Goal: Answer question/provide support: Share knowledge or assist other users

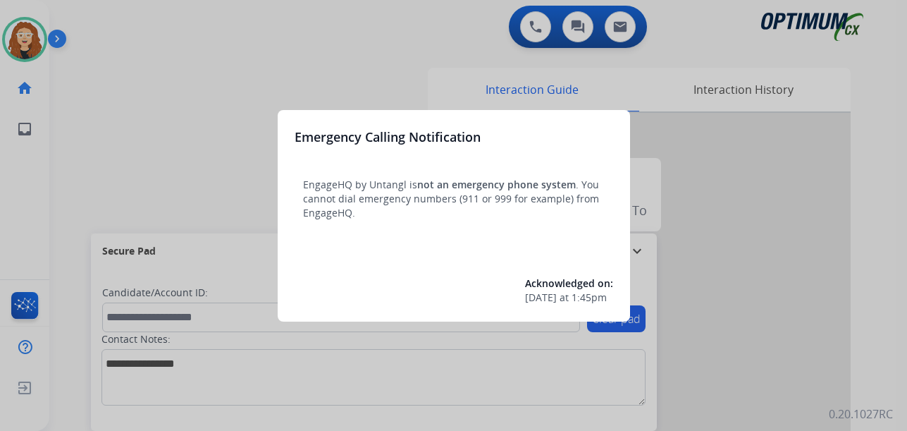
click at [120, 54] on div at bounding box center [453, 215] width 907 height 431
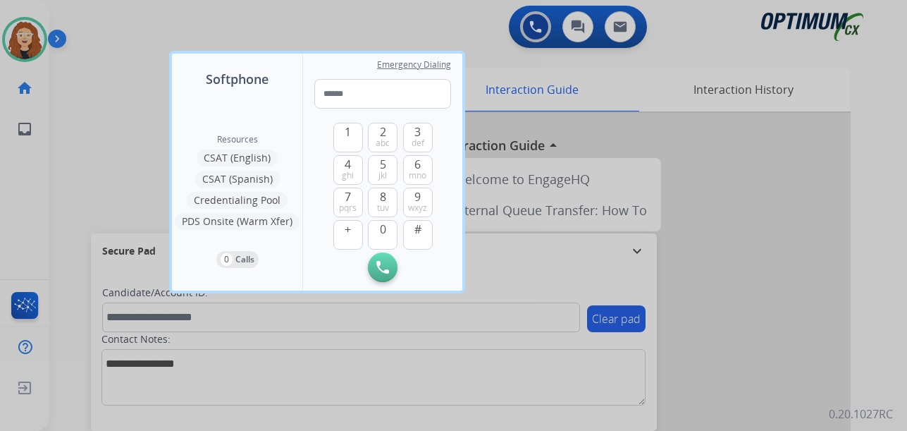
click at [119, 54] on div at bounding box center [453, 215] width 907 height 431
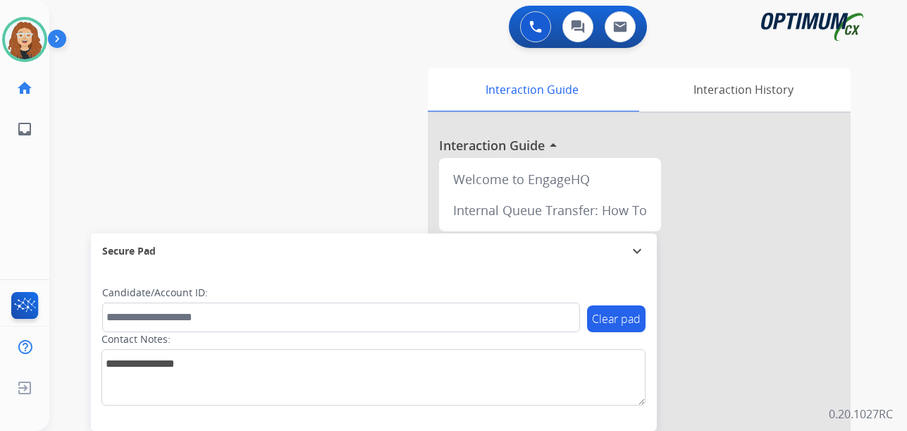
click at [67, 188] on div "swap_horiz Break voice bridge close_fullscreen Connect 3-Way Call merge_type Se…" at bounding box center [461, 345] width 824 height 588
click at [76, 170] on div "swap_horiz Break voice bridge close_fullscreen Connect 3-Way Call merge_type Se…" at bounding box center [461, 345] width 824 height 588
click at [68, 212] on div "swap_horiz Break voice bridge close_fullscreen Connect 3-Way Call merge_type Se…" at bounding box center [461, 345] width 824 height 588
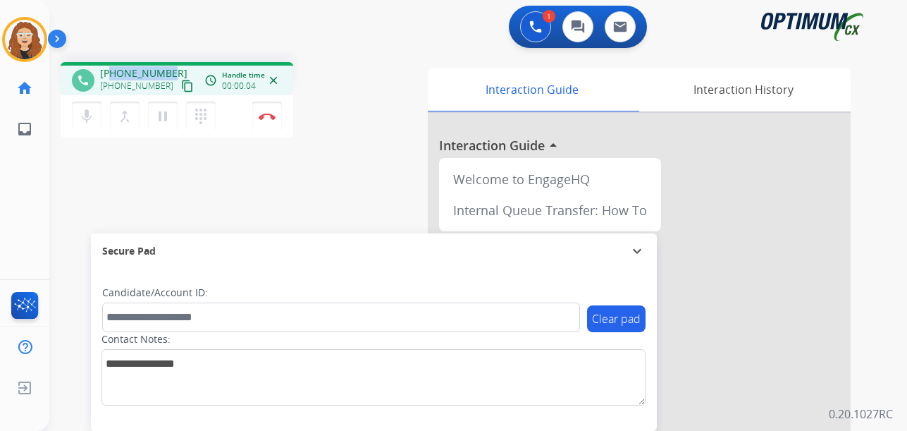
drag, startPoint x: 112, startPoint y: 71, endPoint x: 171, endPoint y: 68, distance: 58.6
click at [171, 68] on div "[PHONE_NUMBER] [PHONE_NUMBER] content_copy" at bounding box center [148, 80] width 96 height 28
copy span "2292051863"
click at [271, 121] on button "Disconnect" at bounding box center [267, 117] width 30 height 30
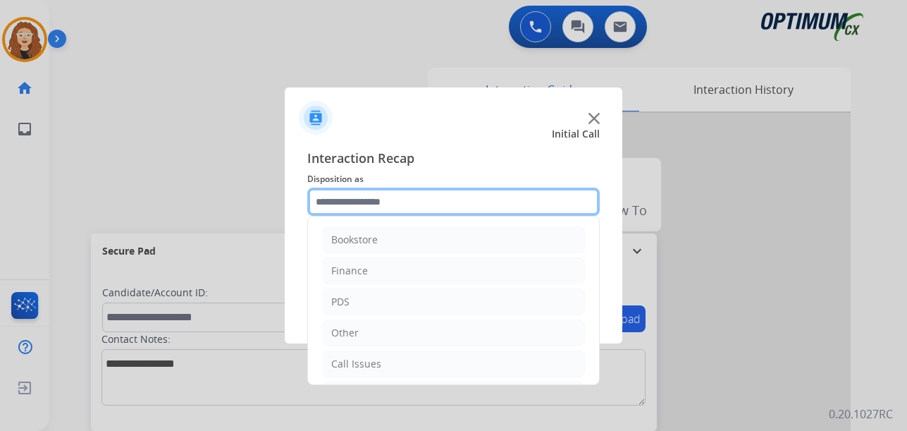
click at [350, 202] on input "text" at bounding box center [453, 202] width 293 height 28
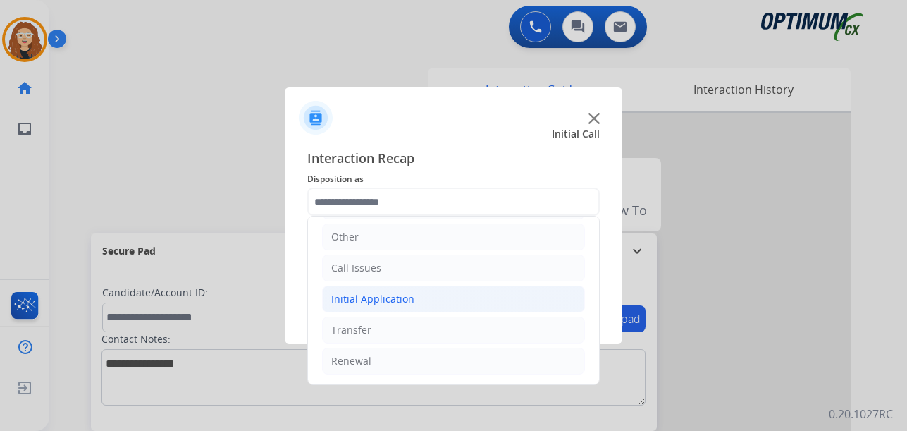
click at [425, 305] on li "Initial Application" at bounding box center [453, 299] width 263 height 27
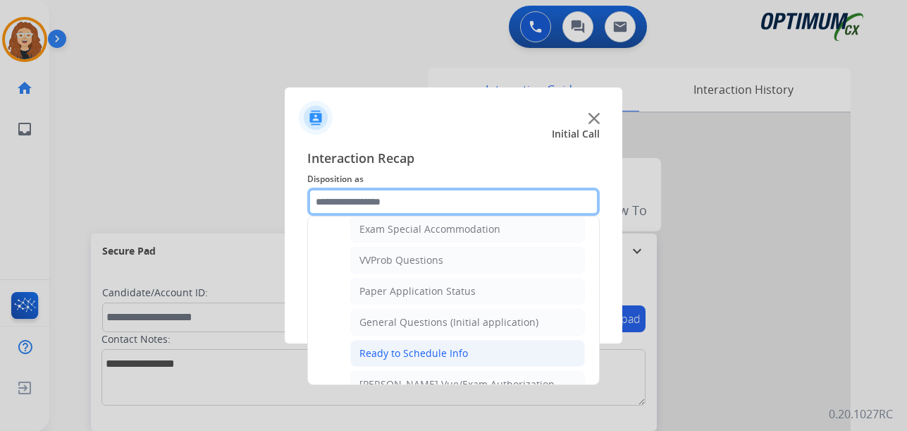
scroll to position [739, 0]
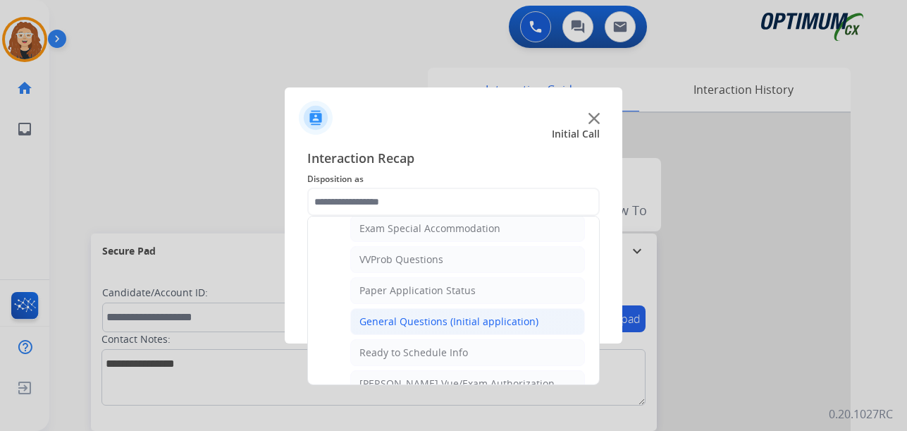
click at [467, 326] on div "General Questions (Initial application)" at bounding box center [449, 321] width 179 height 14
type input "**********"
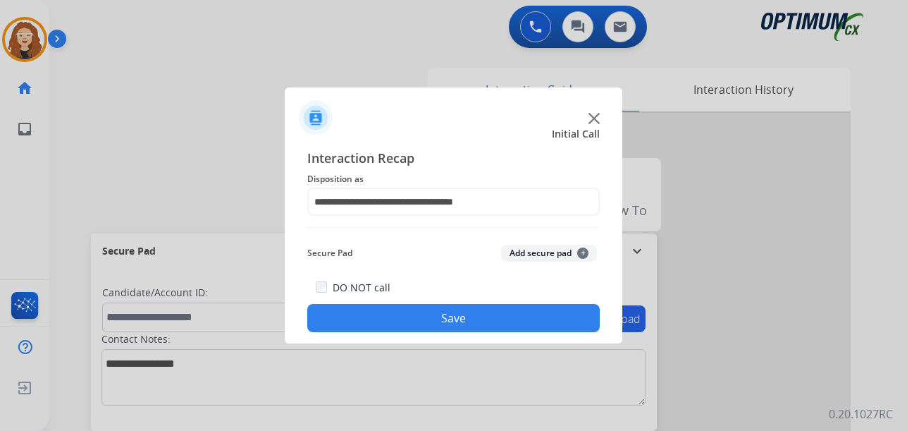
click at [463, 321] on button "Save" at bounding box center [453, 318] width 293 height 28
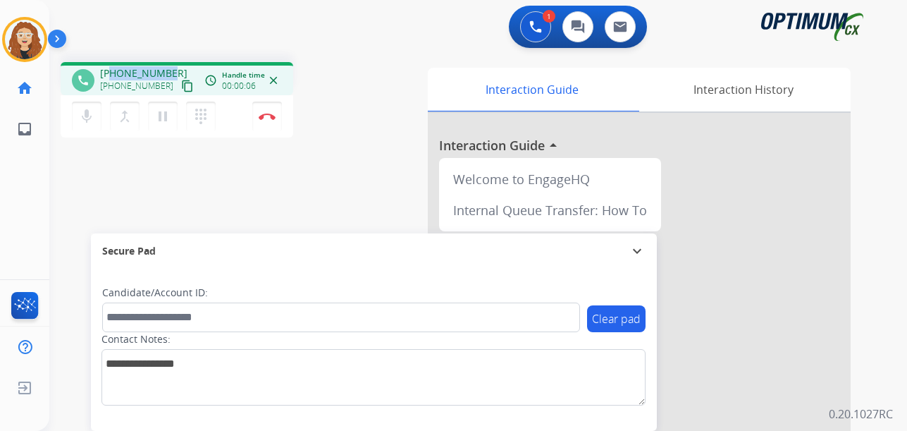
drag, startPoint x: 113, startPoint y: 71, endPoint x: 169, endPoint y: 71, distance: 56.4
click at [169, 71] on div "[PHONE_NUMBER] [PHONE_NUMBER] content_copy" at bounding box center [148, 80] width 96 height 28
copy span "9722911441"
click at [266, 120] on button "Disconnect" at bounding box center [267, 117] width 30 height 30
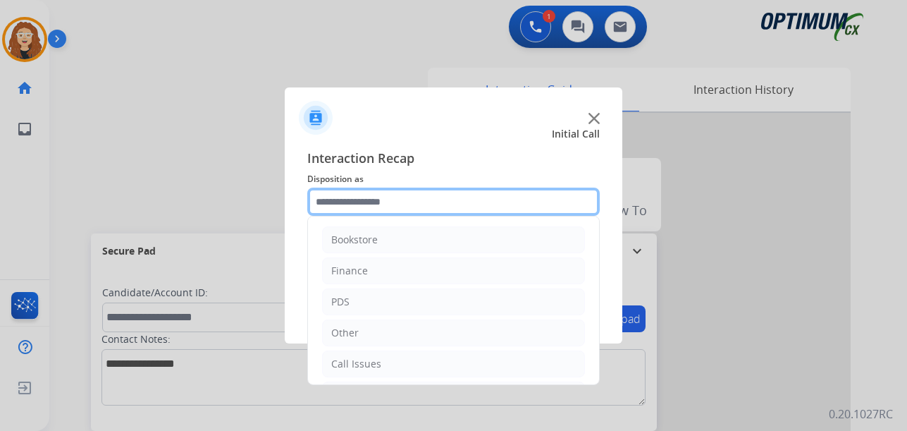
click at [379, 200] on input "text" at bounding box center [453, 202] width 293 height 28
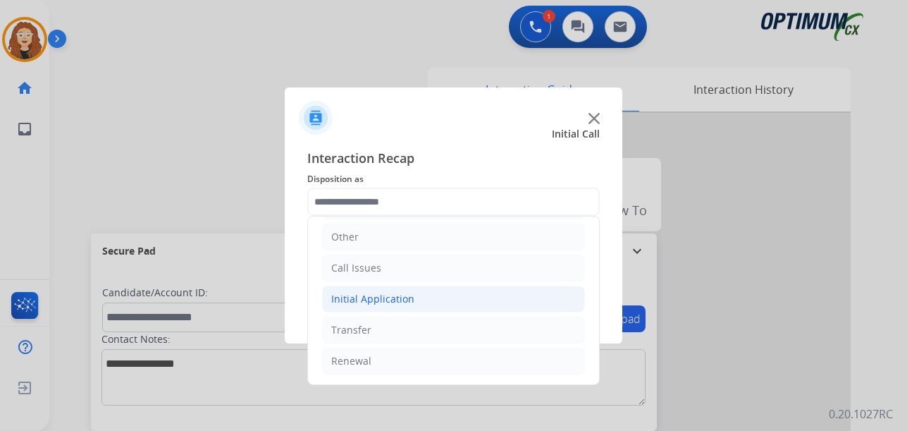
click at [418, 298] on li "Initial Application" at bounding box center [453, 299] width 263 height 27
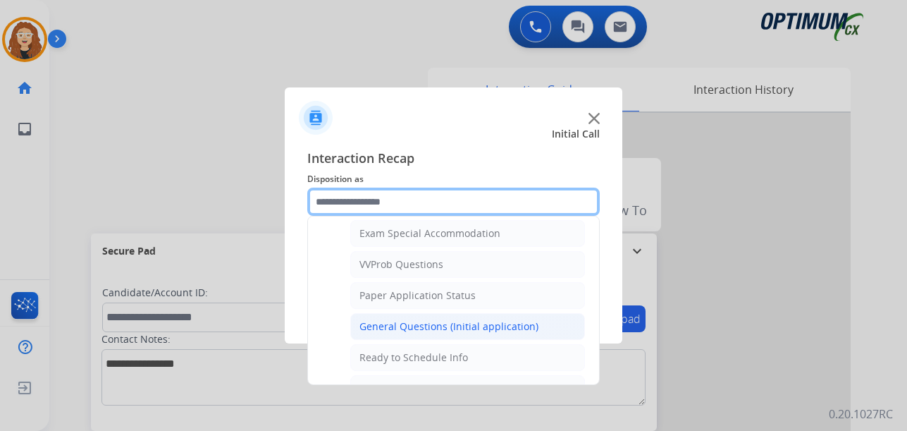
scroll to position [725, 0]
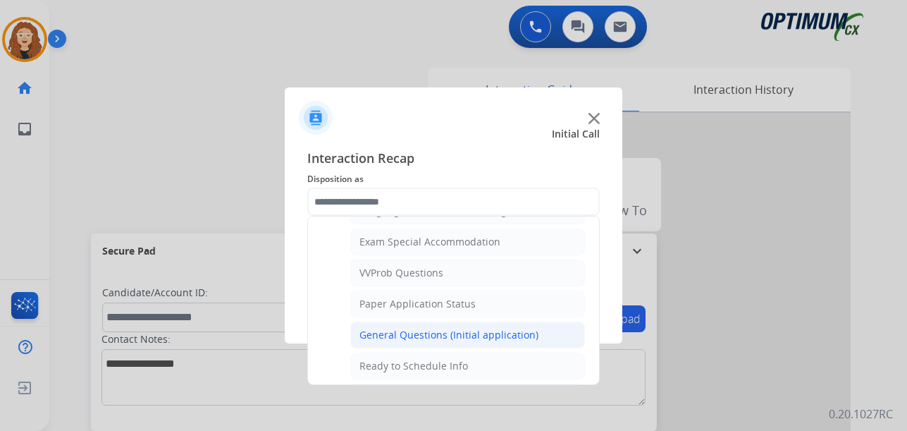
click at [519, 335] on div "General Questions (Initial application)" at bounding box center [449, 335] width 179 height 14
type input "**********"
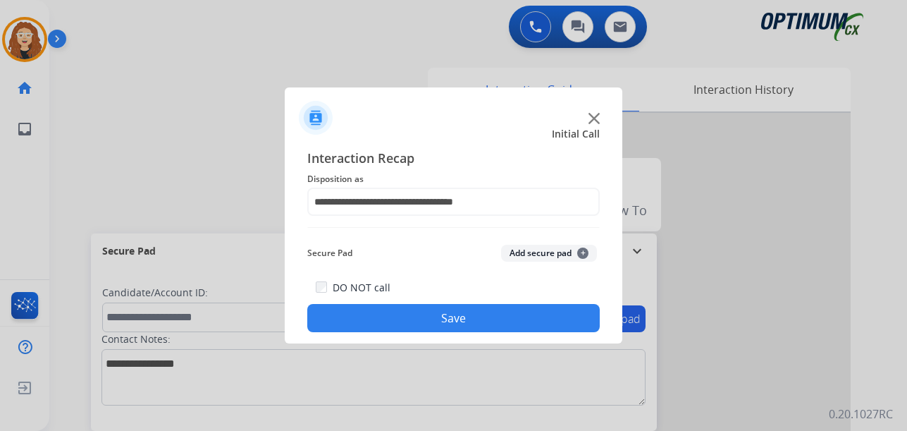
click at [500, 325] on button "Save" at bounding box center [453, 318] width 293 height 28
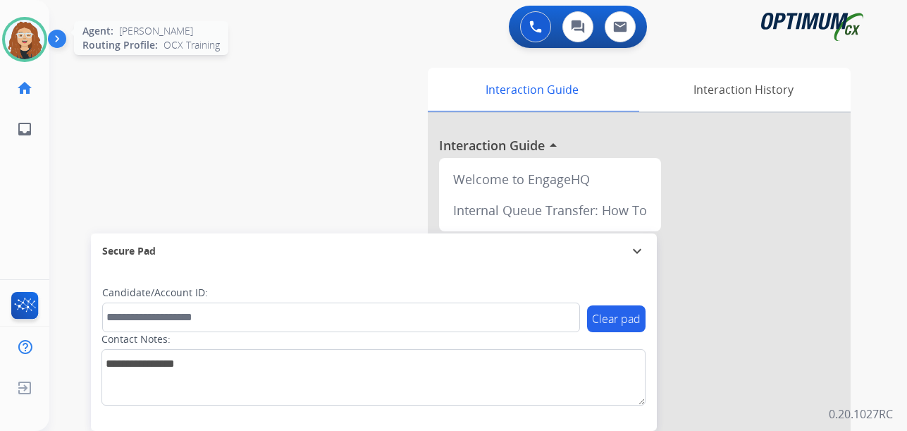
click at [27, 39] on img at bounding box center [24, 39] width 39 height 39
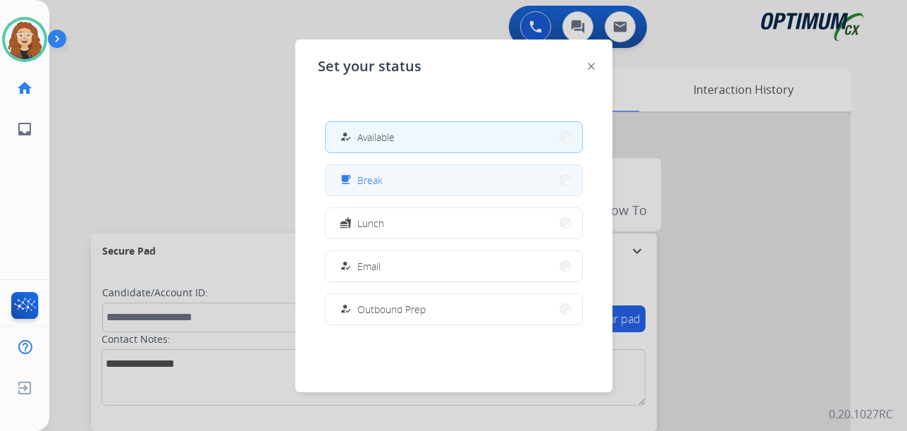
click at [426, 180] on button "free_breakfast Break" at bounding box center [454, 180] width 257 height 30
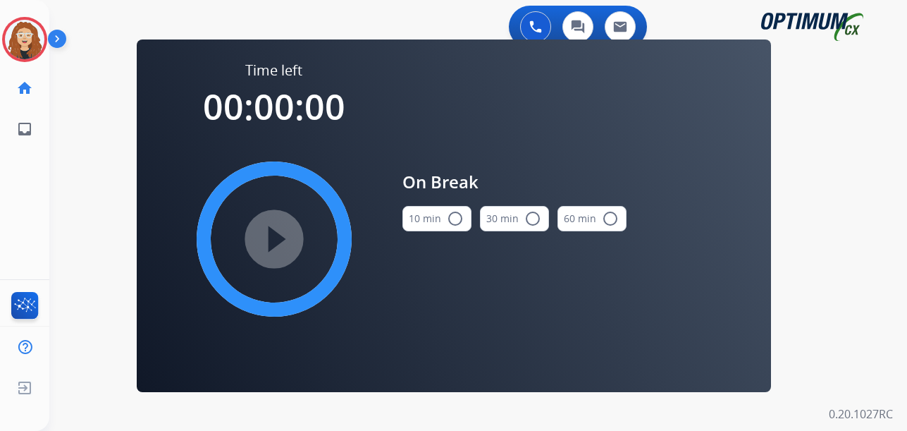
click at [454, 218] on mat-icon "radio_button_unchecked" at bounding box center [455, 218] width 17 height 17
click at [278, 240] on mat-icon "play_circle_filled" at bounding box center [274, 239] width 17 height 17
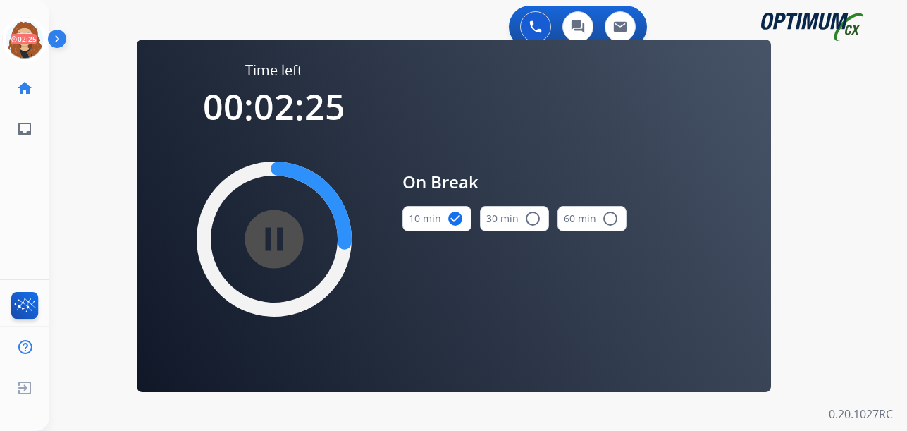
click at [75, 218] on div "0 Voice Interactions 0 Chat Interactions 0 Email Interactions swap_horiz Break …" at bounding box center [478, 215] width 858 height 431
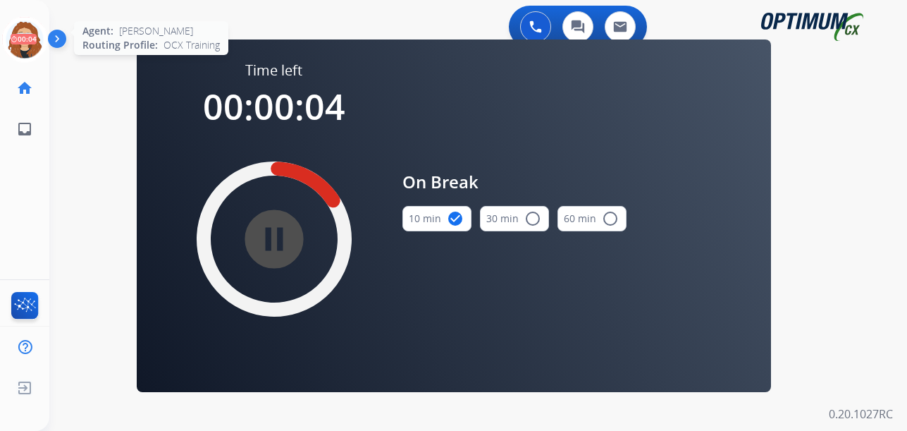
click at [20, 40] on icon at bounding box center [25, 40] width 46 height 46
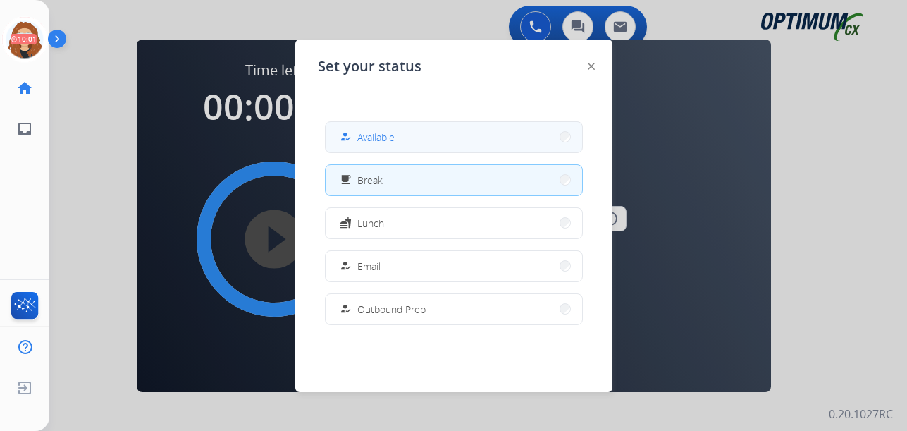
click at [422, 137] on button "how_to_reg Available" at bounding box center [454, 137] width 257 height 30
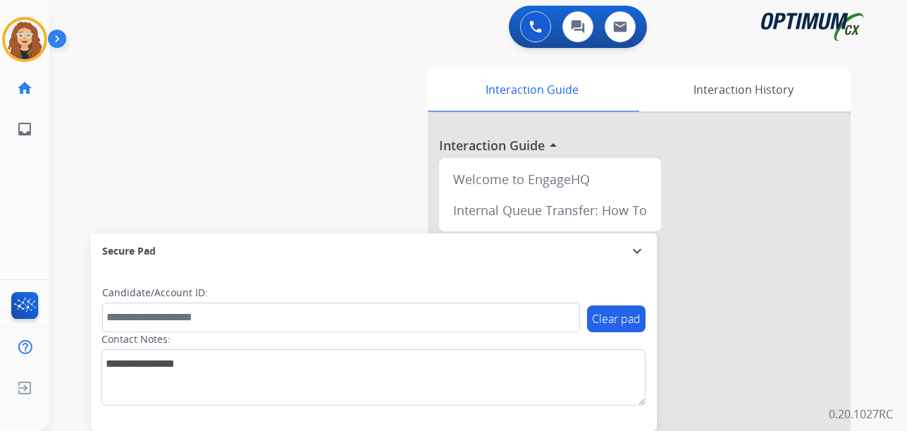
click at [75, 131] on div "swap_horiz Break voice bridge close_fullscreen Connect 3-Way Call merge_type Se…" at bounding box center [461, 345] width 824 height 588
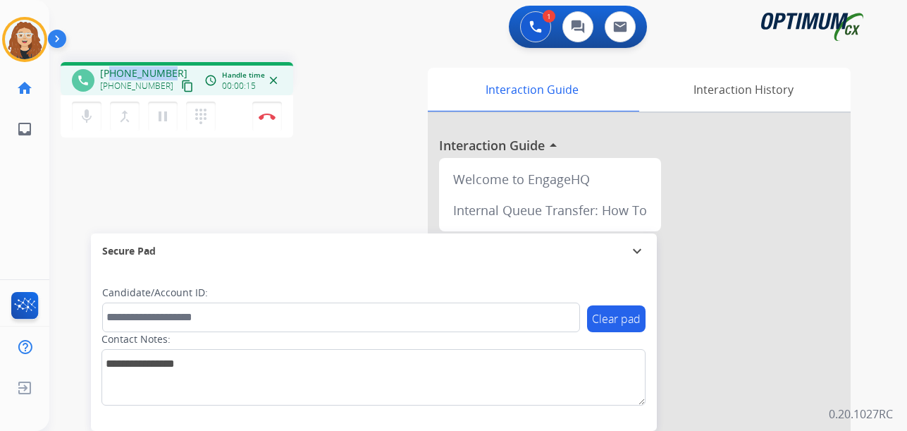
drag, startPoint x: 109, startPoint y: 73, endPoint x: 169, endPoint y: 65, distance: 59.7
click at [169, 66] on div "[PHONE_NUMBER] [PHONE_NUMBER] content_copy" at bounding box center [148, 80] width 96 height 28
copy span "2164718444"
click at [271, 114] on img at bounding box center [267, 116] width 17 height 7
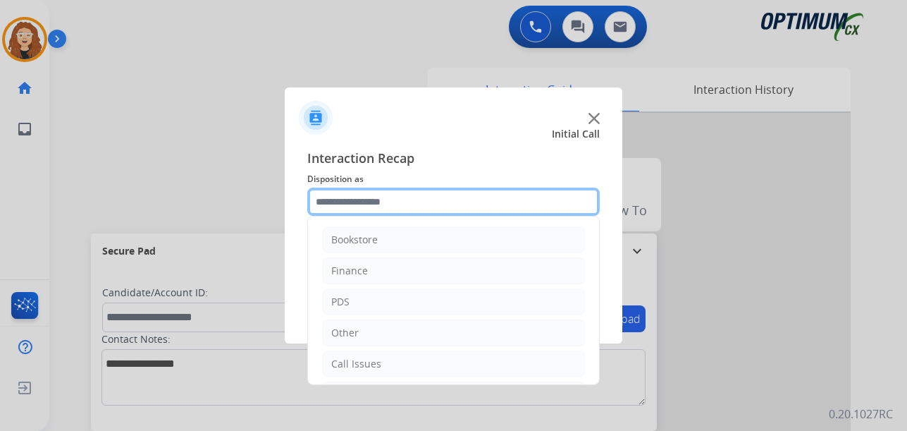
click at [363, 202] on input "text" at bounding box center [453, 202] width 293 height 28
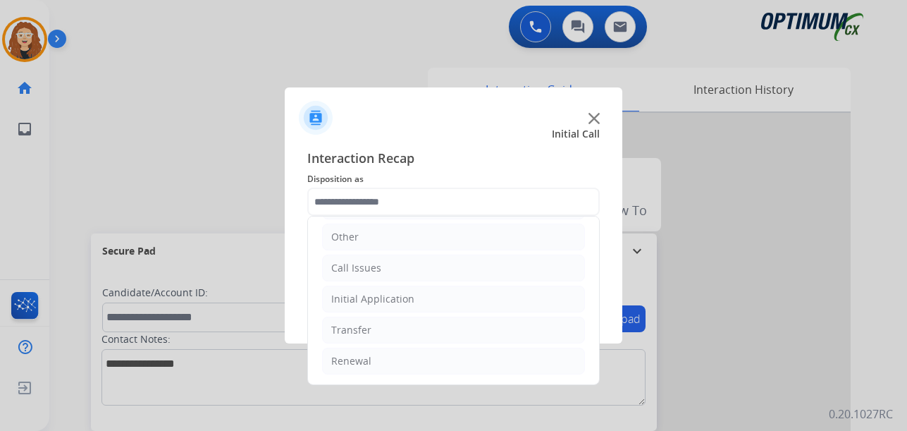
click at [348, 285] on ul "Bookstore Finance PDS Other Call Issues Initial Application Transfer Renewal" at bounding box center [453, 253] width 291 height 264
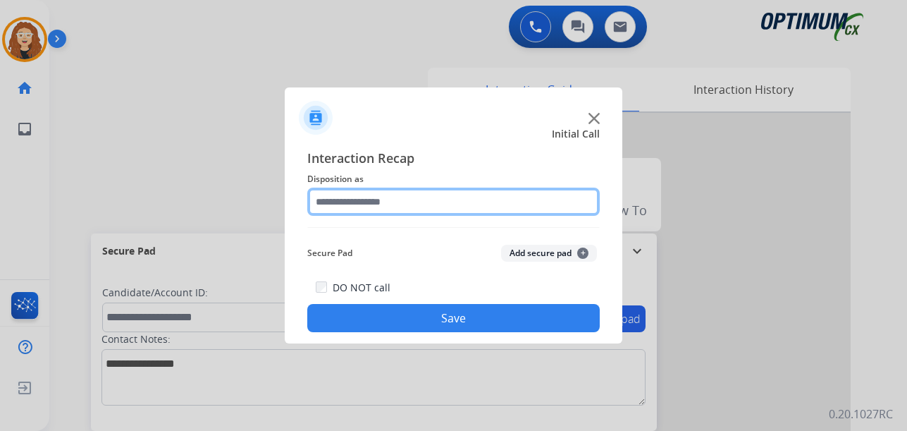
click at [405, 200] on input "text" at bounding box center [453, 202] width 293 height 28
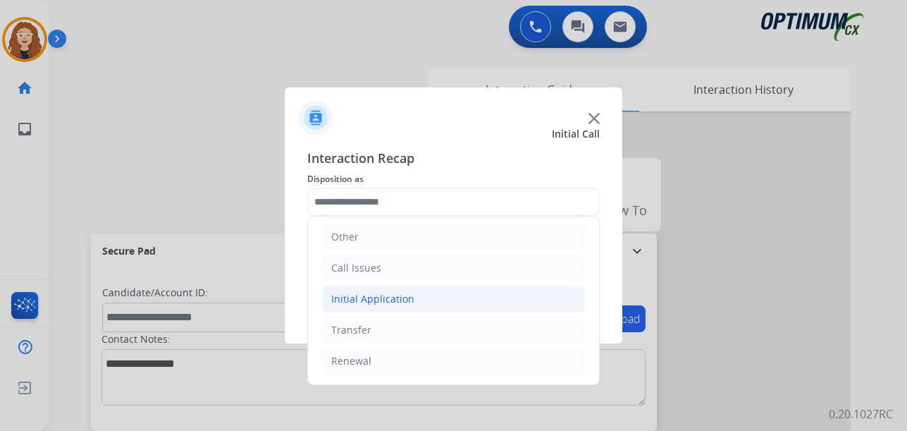
drag, startPoint x: 426, startPoint y: 290, endPoint x: 437, endPoint y: 297, distance: 12.9
click at [427, 291] on li "Initial Application" at bounding box center [453, 299] width 263 height 27
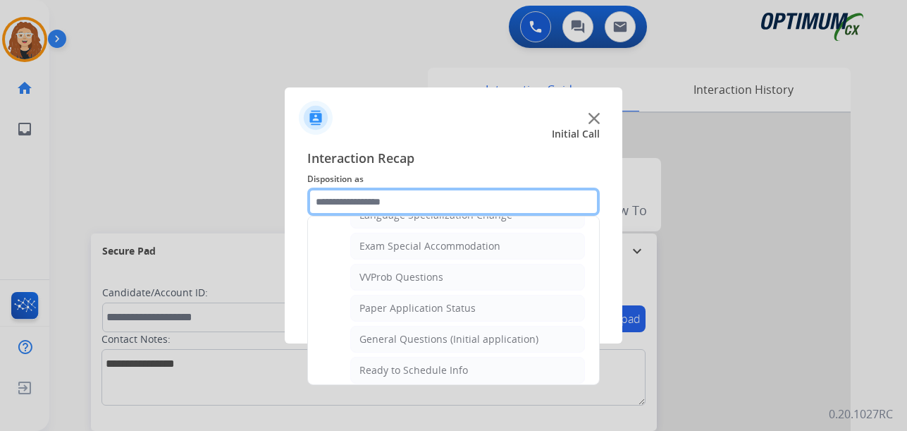
scroll to position [761, 0]
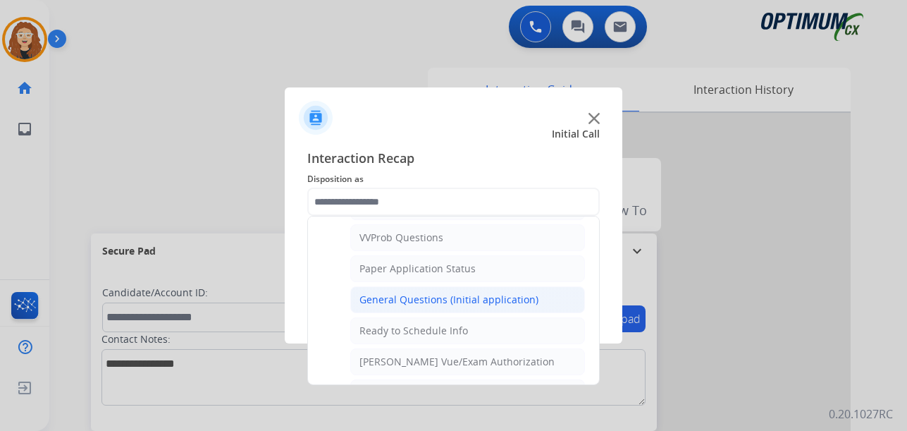
click at [459, 302] on div "General Questions (Initial application)" at bounding box center [449, 300] width 179 height 14
type input "**********"
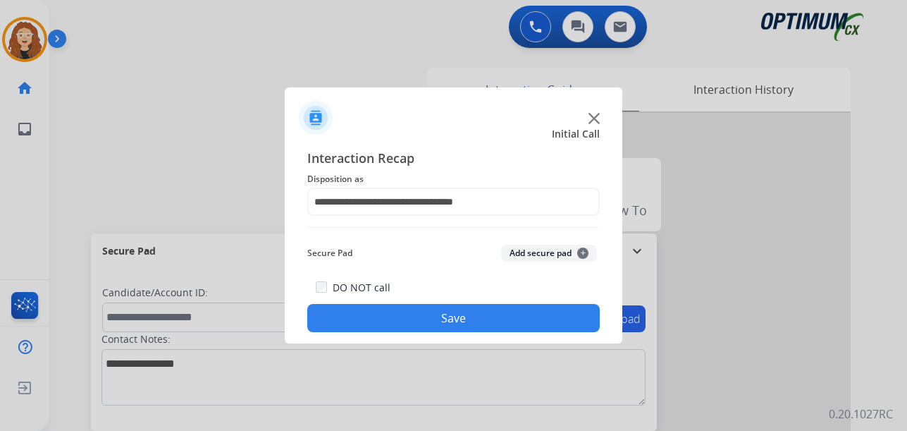
drag, startPoint x: 456, startPoint y: 315, endPoint x: 451, endPoint y: 310, distance: 8.0
click at [451, 311] on button "Save" at bounding box center [453, 318] width 293 height 28
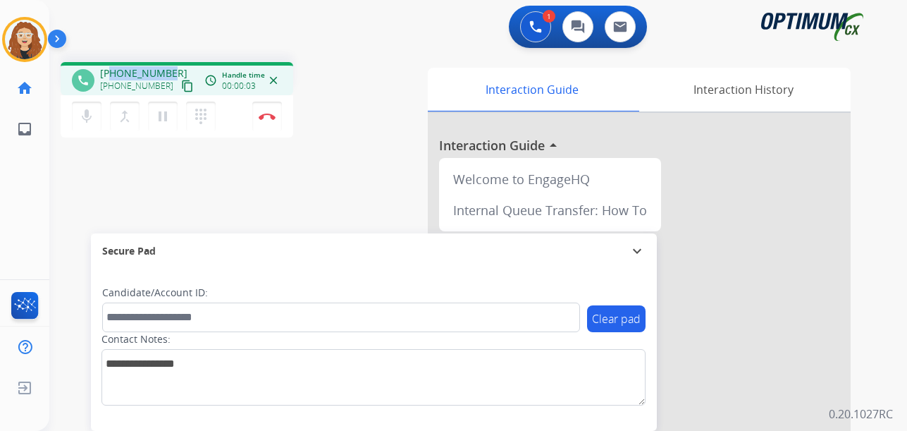
drag, startPoint x: 117, startPoint y: 68, endPoint x: 171, endPoint y: 65, distance: 53.7
click at [171, 65] on div "phone [PHONE_NUMBER] [PHONE_NUMBER] content_copy access_time Call metrics Queue…" at bounding box center [177, 78] width 233 height 33
copy span "2014073827"
click at [274, 114] on img at bounding box center [267, 116] width 17 height 7
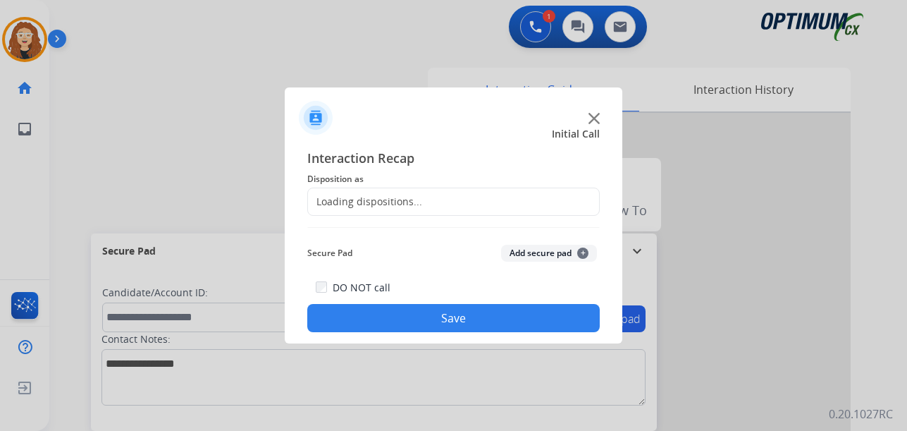
click at [401, 202] on div "Loading dispositions..." at bounding box center [365, 202] width 114 height 14
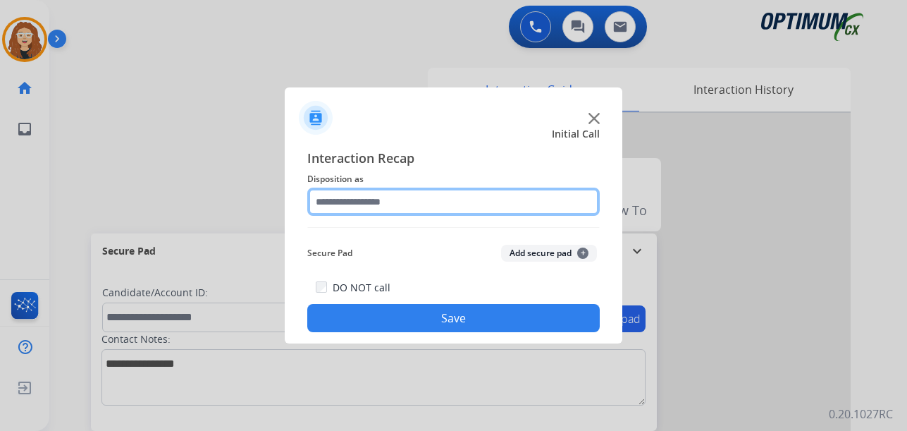
click at [397, 199] on input "text" at bounding box center [453, 202] width 293 height 28
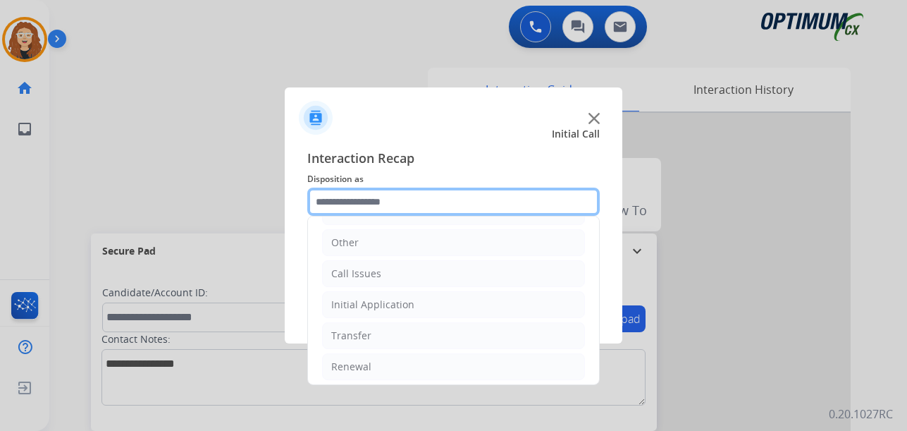
scroll to position [96, 0]
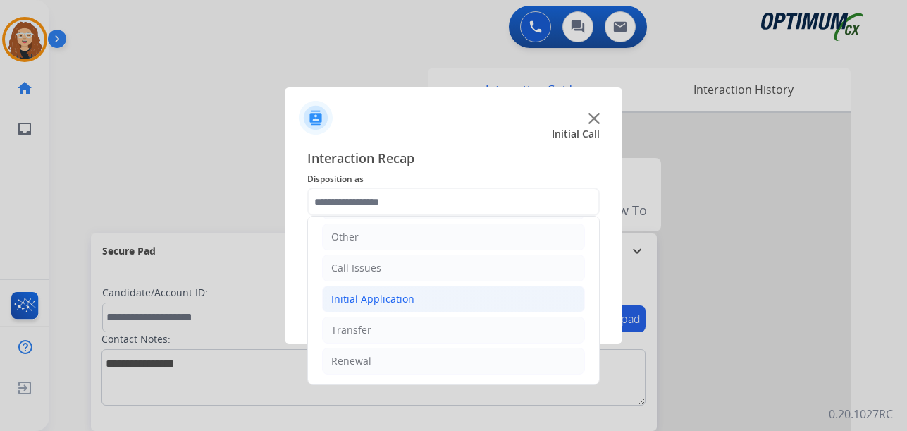
drag, startPoint x: 407, startPoint y: 302, endPoint x: 398, endPoint y: 302, distance: 8.5
click at [405, 302] on div "Initial Application" at bounding box center [372, 299] width 83 height 14
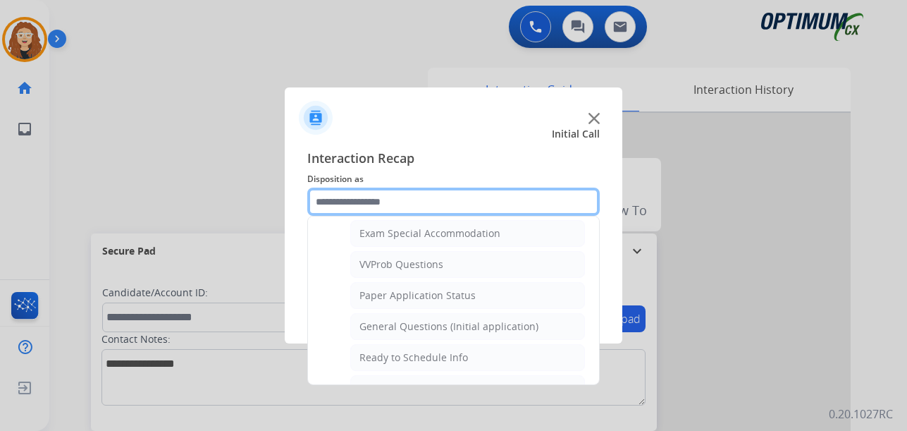
scroll to position [743, 0]
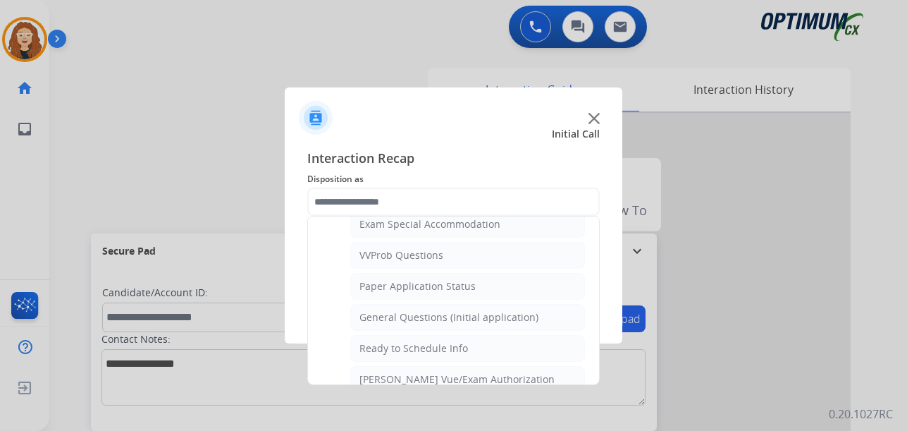
click at [499, 319] on div "General Questions (Initial application)" at bounding box center [449, 317] width 179 height 14
type input "**********"
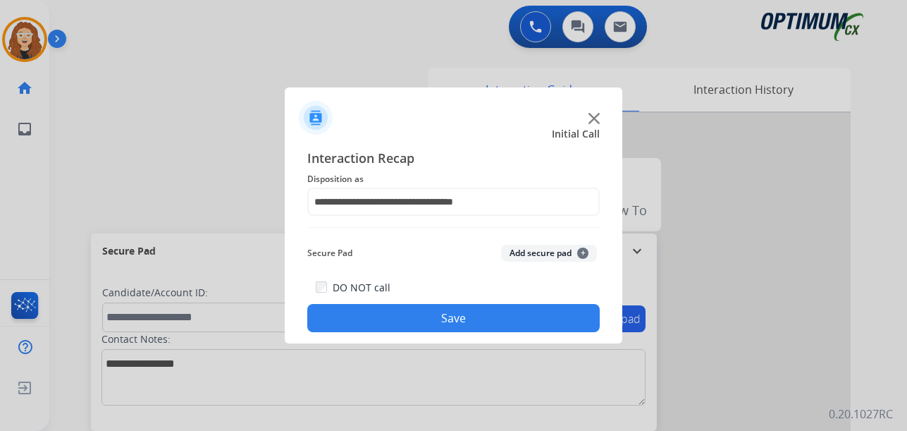
click at [486, 317] on button "Save" at bounding box center [453, 318] width 293 height 28
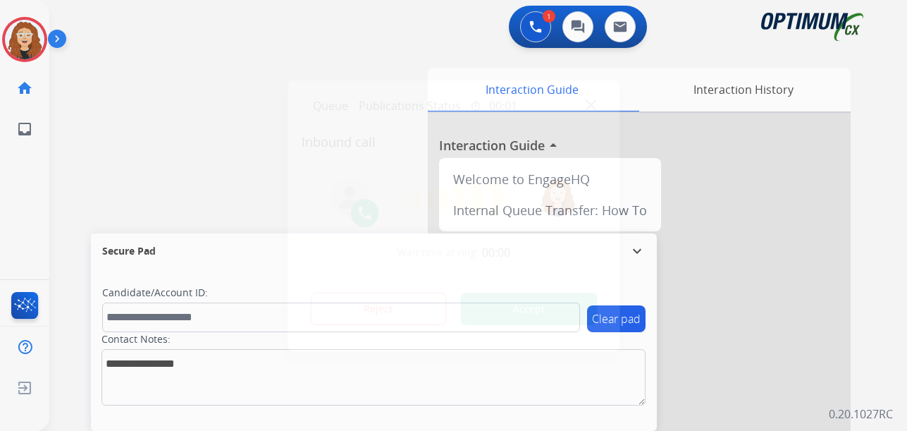
click at [60, 219] on div at bounding box center [453, 215] width 907 height 431
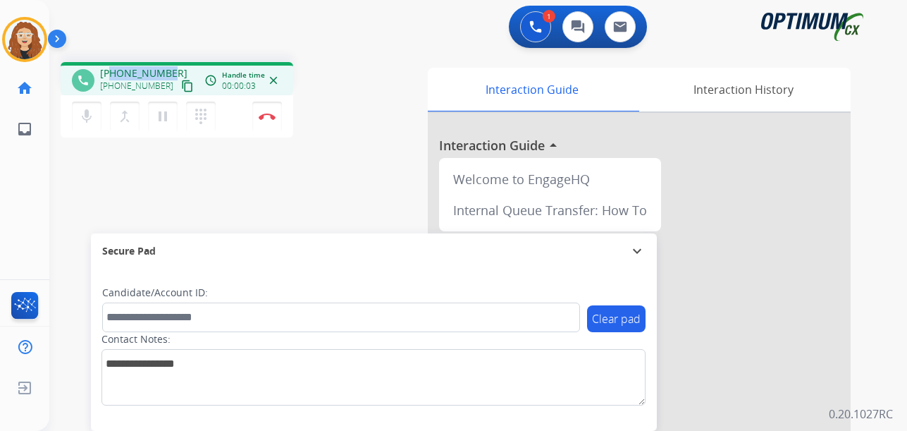
drag, startPoint x: 111, startPoint y: 69, endPoint x: 171, endPoint y: 66, distance: 60.7
click at [171, 66] on div "phone [PHONE_NUMBER] [PHONE_NUMBER] content_copy access_time Call metrics Queue…" at bounding box center [177, 78] width 233 height 33
copy span "2024922274"
click at [165, 121] on mat-icon "pause" at bounding box center [162, 116] width 17 height 17
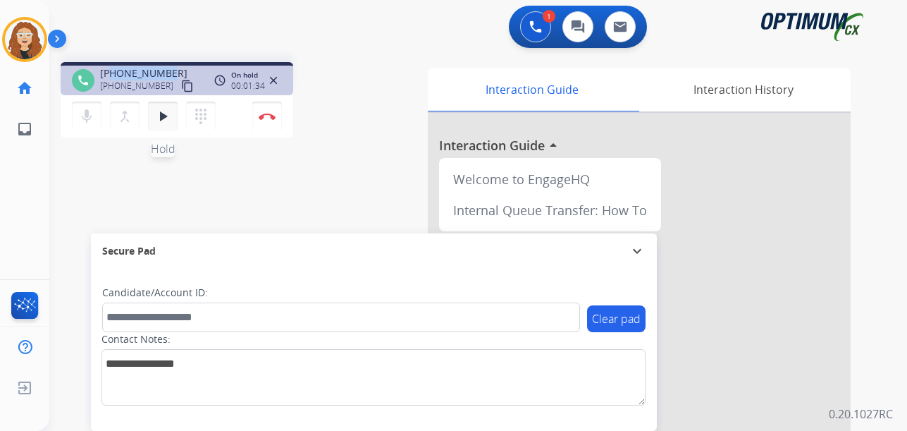
drag, startPoint x: 164, startPoint y: 118, endPoint x: 173, endPoint y: 112, distance: 10.8
click at [164, 116] on mat-icon "play_arrow" at bounding box center [162, 116] width 17 height 17
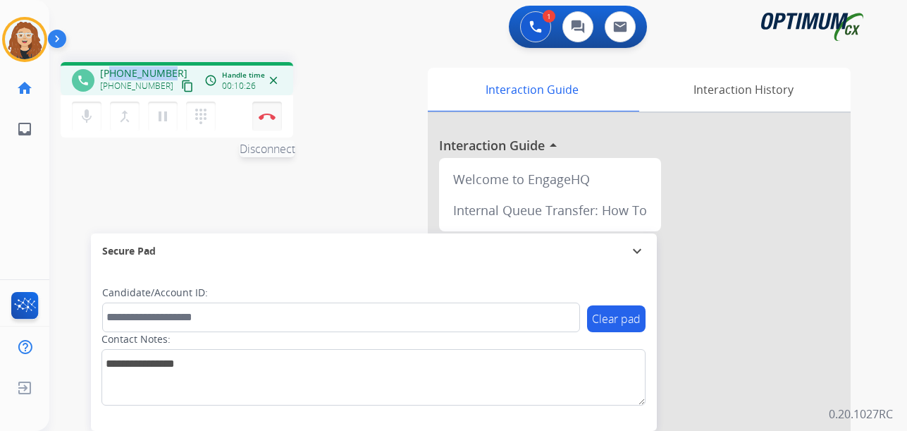
click at [273, 117] on img at bounding box center [267, 116] width 17 height 7
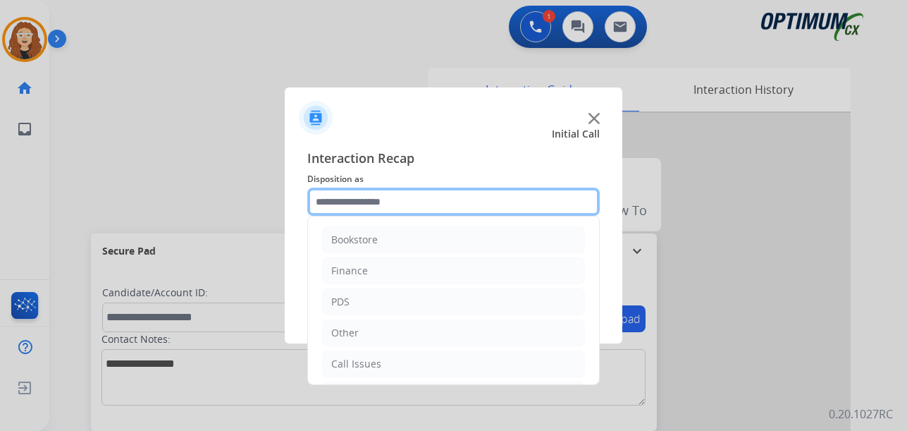
click at [355, 204] on input "text" at bounding box center [453, 202] width 293 height 28
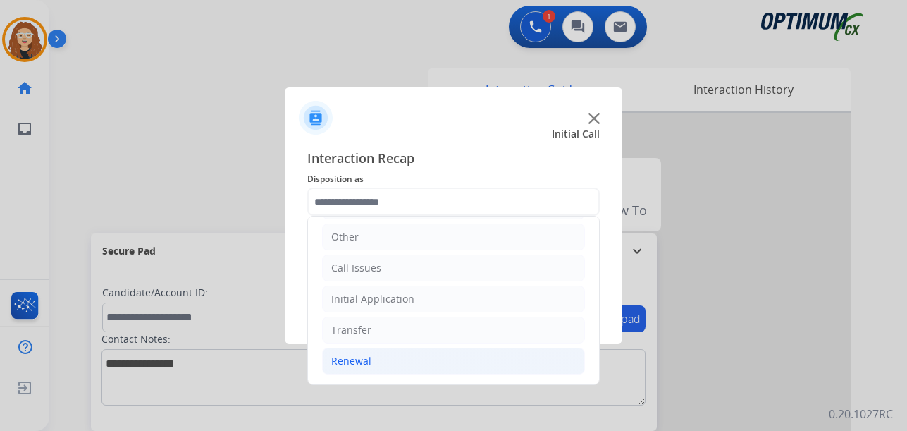
drag, startPoint x: 428, startPoint y: 352, endPoint x: 472, endPoint y: 366, distance: 46.6
click at [430, 352] on li "Renewal" at bounding box center [453, 361] width 263 height 27
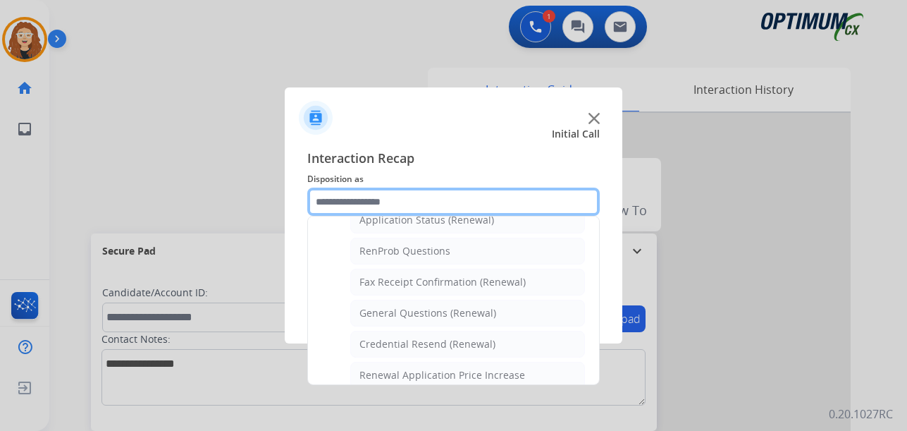
scroll to position [350, 0]
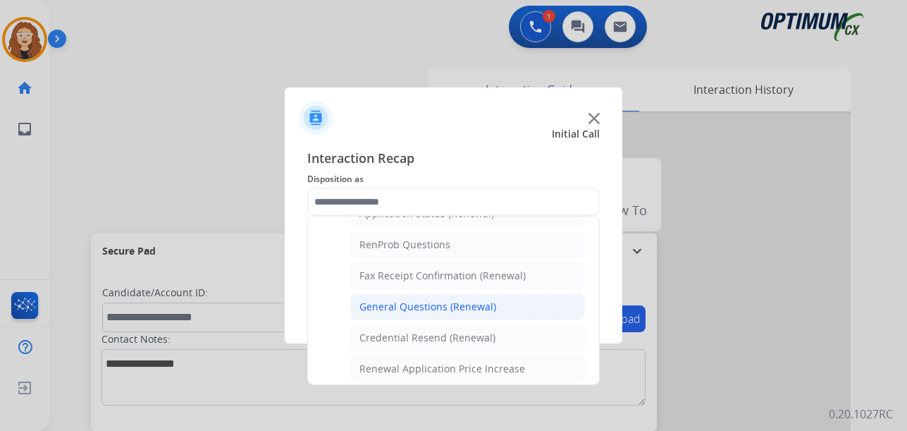
click at [474, 304] on div "General Questions (Renewal)" at bounding box center [428, 307] width 137 height 14
type input "**********"
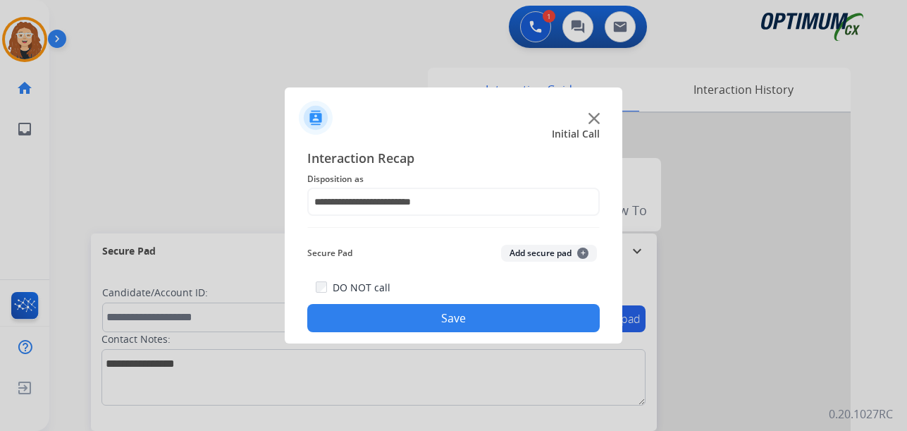
drag, startPoint x: 461, startPoint y: 314, endPoint x: 455, endPoint y: 309, distance: 8.5
click at [458, 311] on button "Save" at bounding box center [453, 318] width 293 height 28
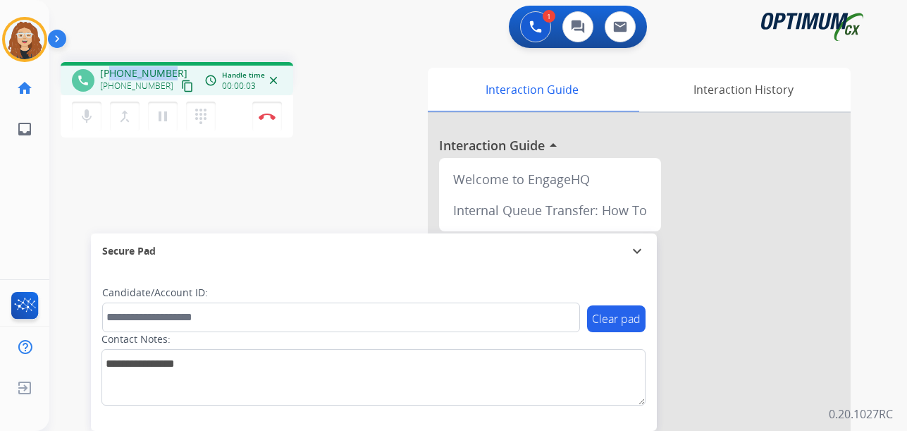
drag, startPoint x: 111, startPoint y: 72, endPoint x: 170, endPoint y: 67, distance: 58.7
click at [170, 67] on div "[PHONE_NUMBER] [PHONE_NUMBER] content_copy" at bounding box center [148, 80] width 96 height 28
copy span "3058019926"
click at [274, 118] on img at bounding box center [267, 116] width 17 height 7
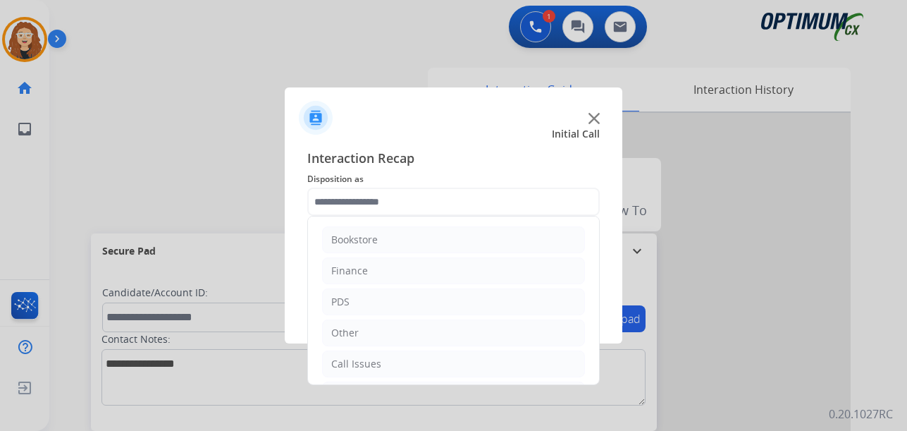
click at [362, 197] on input "text" at bounding box center [453, 202] width 293 height 28
click at [433, 301] on li "Initial Application" at bounding box center [453, 299] width 263 height 27
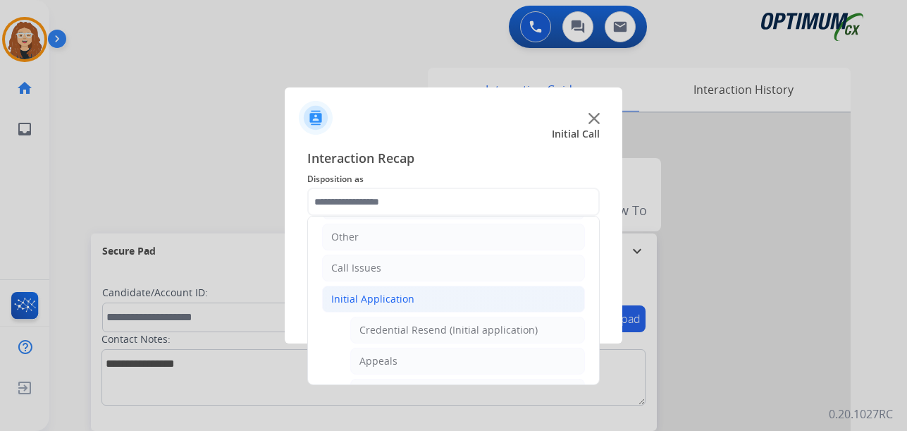
click at [424, 359] on li "Appeals" at bounding box center [467, 361] width 235 height 27
type input "*******"
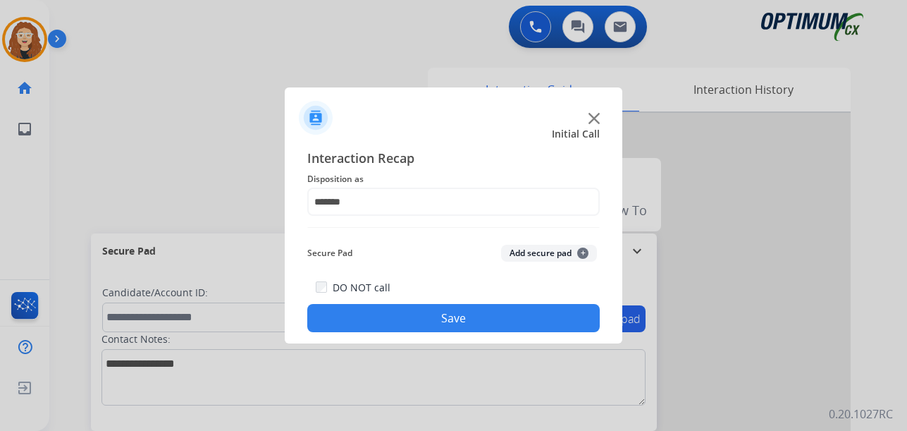
click at [486, 319] on button "Save" at bounding box center [453, 318] width 293 height 28
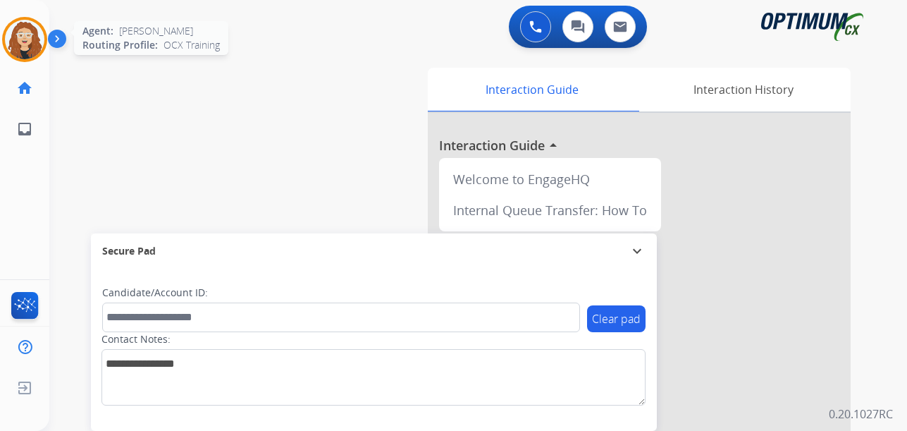
click at [29, 42] on img at bounding box center [24, 39] width 39 height 39
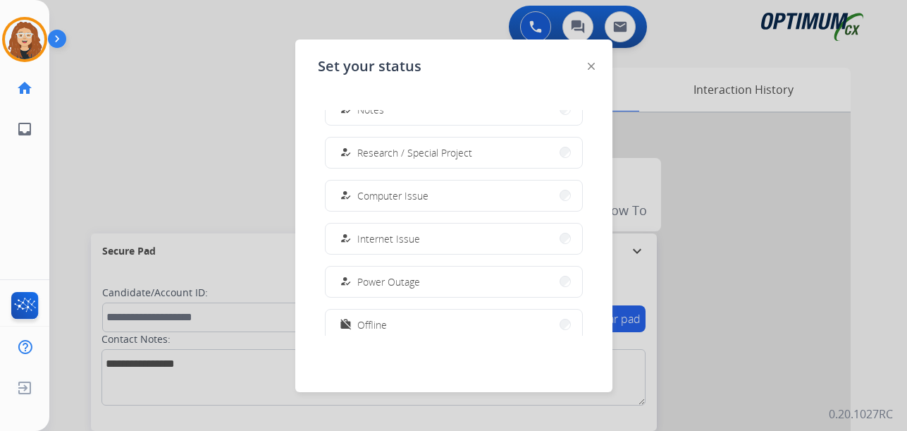
scroll to position [352, 0]
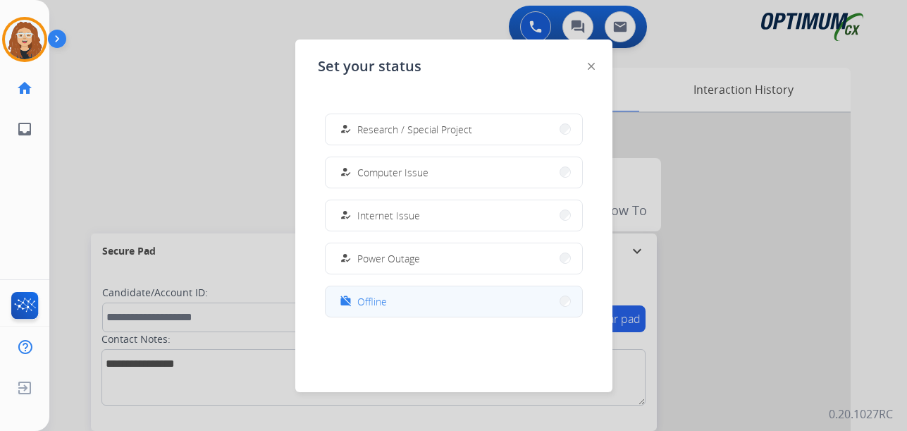
click at [488, 298] on button "work_off Offline" at bounding box center [454, 301] width 257 height 30
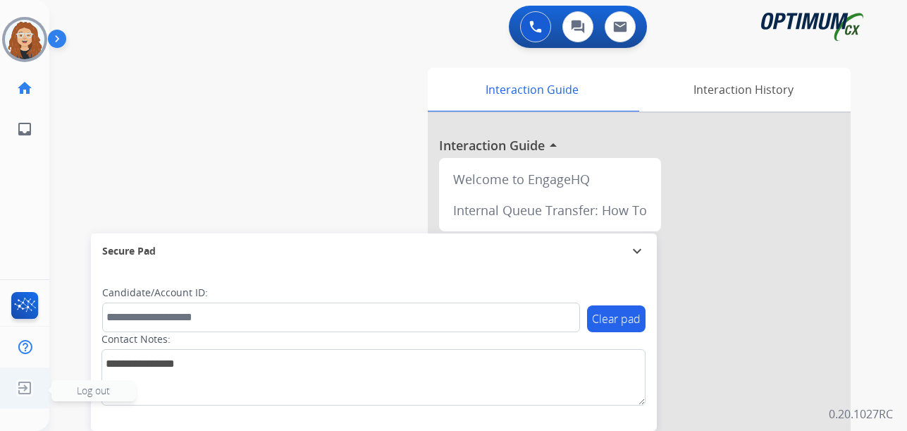
click at [80, 391] on span "Log out" at bounding box center [93, 390] width 33 height 13
